Goal: Task Accomplishment & Management: Manage account settings

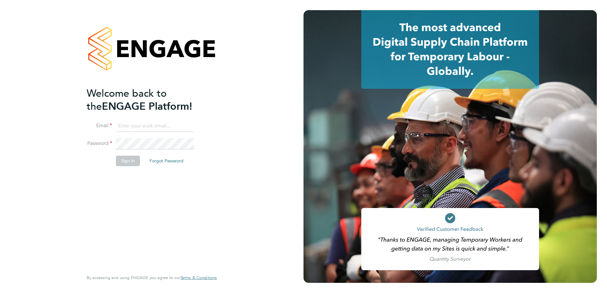
click at [132, 126] on input at bounding box center [155, 126] width 78 height 11
click at [130, 126] on input at bounding box center [155, 126] width 78 height 11
click at [122, 124] on input at bounding box center [155, 126] width 78 height 11
type input "[EMAIL_ADDRESS][PERSON_NAME][DOMAIN_NAME]"
click at [128, 165] on button "Sign In" at bounding box center [128, 161] width 24 height 10
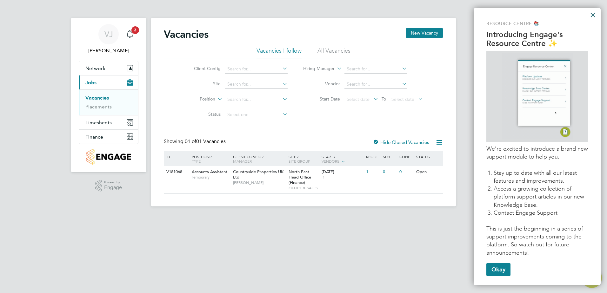
click at [593, 14] on button "×" at bounding box center [593, 15] width 6 height 10
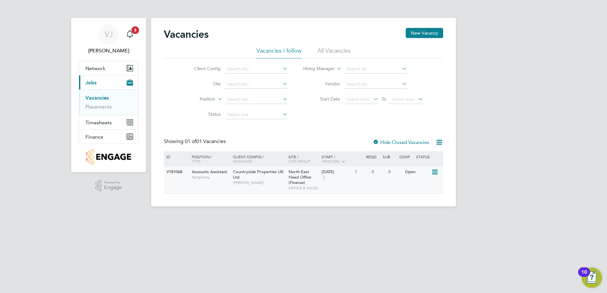
click at [414, 171] on div "Open" at bounding box center [418, 172] width 28 height 12
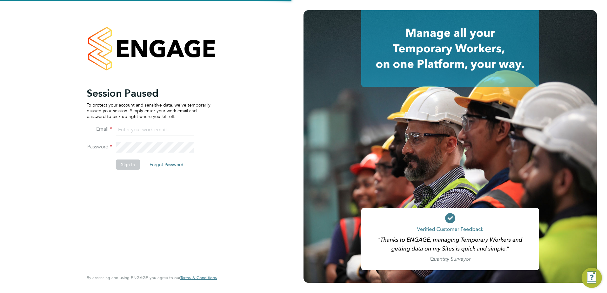
type input "[EMAIL_ADDRESS][PERSON_NAME][DOMAIN_NAME]"
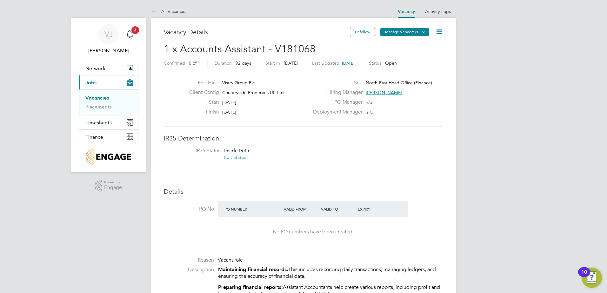
click at [426, 33] on icon at bounding box center [424, 32] width 5 height 5
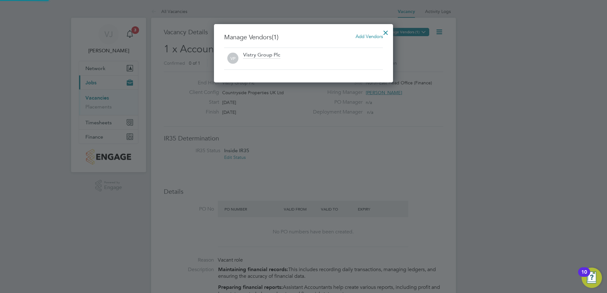
scroll to position [59, 179]
click at [385, 29] on div at bounding box center [385, 30] width 11 height 11
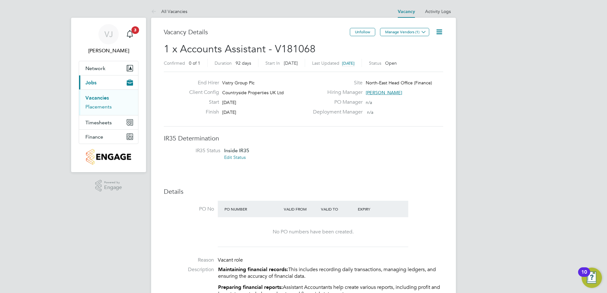
click at [106, 106] on link "Placements" at bounding box center [98, 107] width 26 height 6
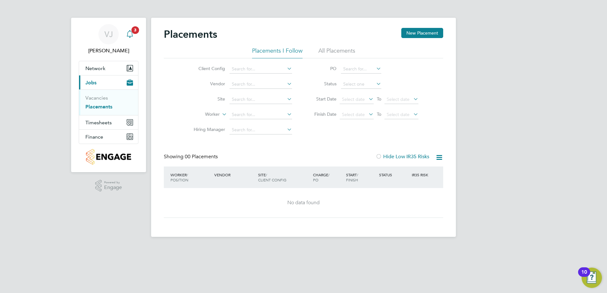
click at [131, 37] on svg-icon "Main navigation" at bounding box center [130, 34] width 8 height 8
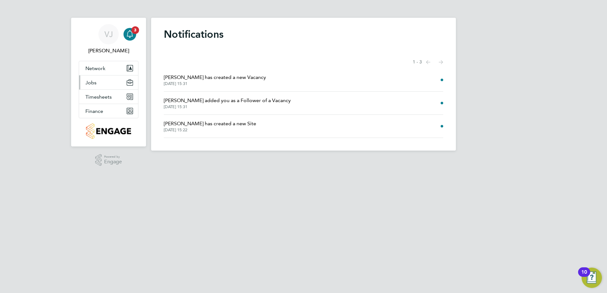
click at [104, 86] on button "Jobs" at bounding box center [108, 83] width 59 height 14
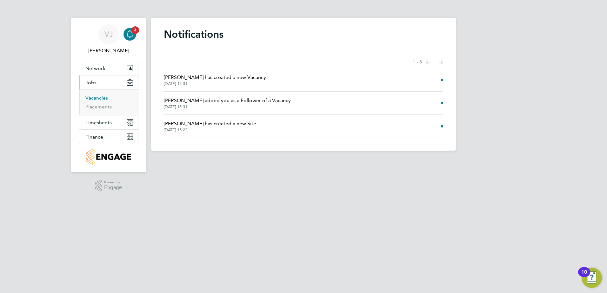
click at [104, 99] on link "Vacancies" at bounding box center [96, 98] width 23 height 6
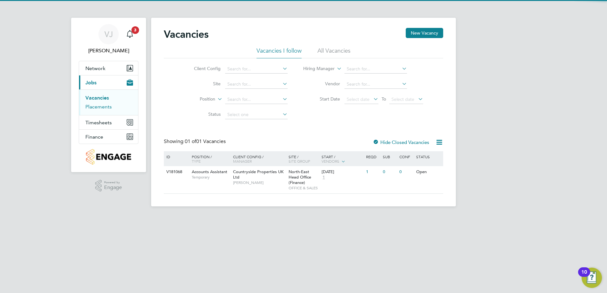
click at [104, 105] on link "Placements" at bounding box center [98, 107] width 26 height 6
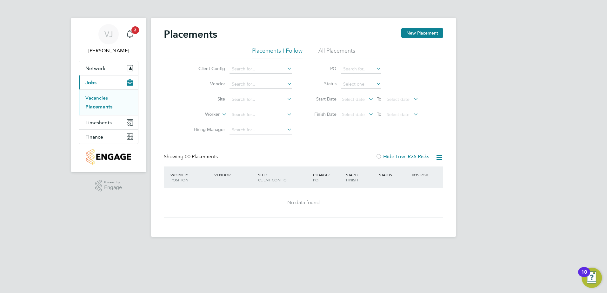
click at [105, 96] on link "Vacancies" at bounding box center [96, 98] width 23 height 6
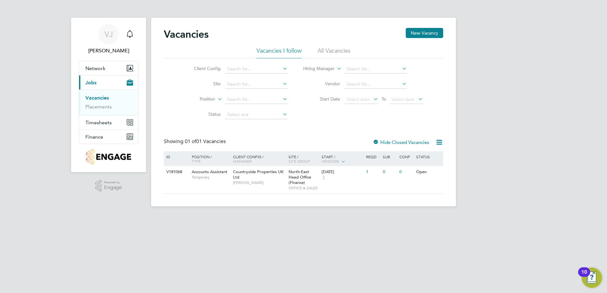
click at [97, 102] on li "Vacancies" at bounding box center [109, 99] width 48 height 9
click at [98, 105] on link "Placements" at bounding box center [98, 107] width 26 height 6
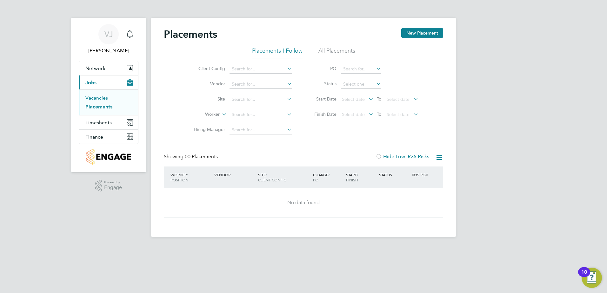
click at [102, 98] on link "Vacancies" at bounding box center [96, 98] width 23 height 6
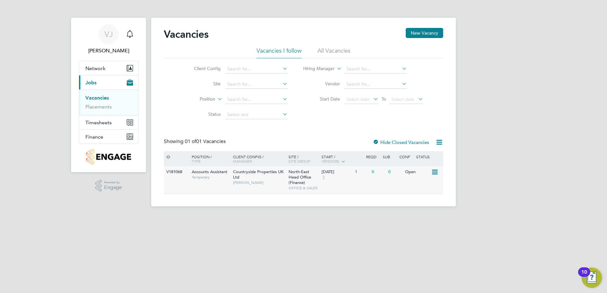
click at [266, 182] on span "Verity Johnston" at bounding box center [259, 182] width 52 height 5
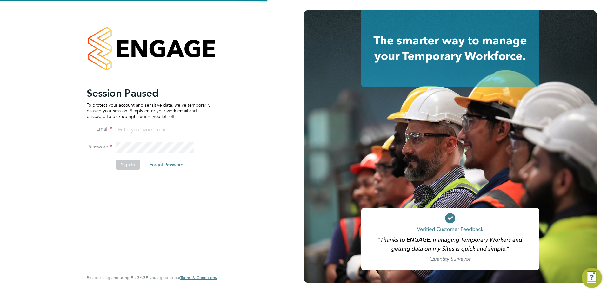
type input "[EMAIL_ADDRESS][PERSON_NAME][DOMAIN_NAME]"
